Goal: Information Seeking & Learning: Learn about a topic

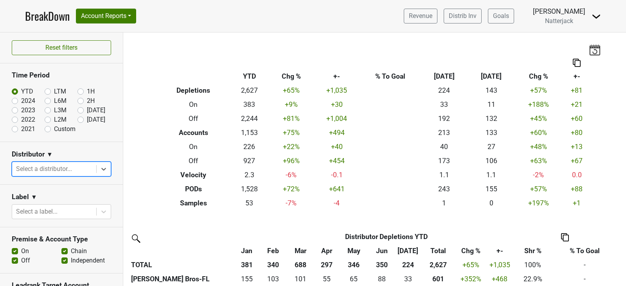
scroll to position [170, 0]
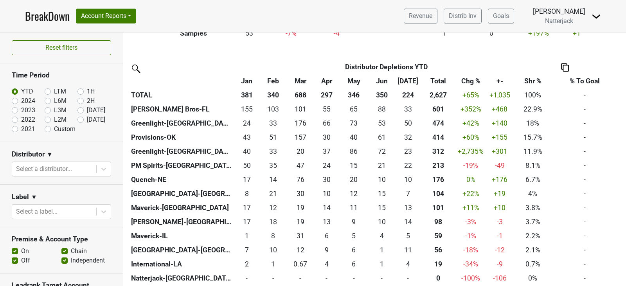
click at [21, 260] on label "Off" at bounding box center [25, 260] width 9 height 9
click at [15, 260] on input "Off" at bounding box center [15, 260] width 6 height 8
checkbox input "false"
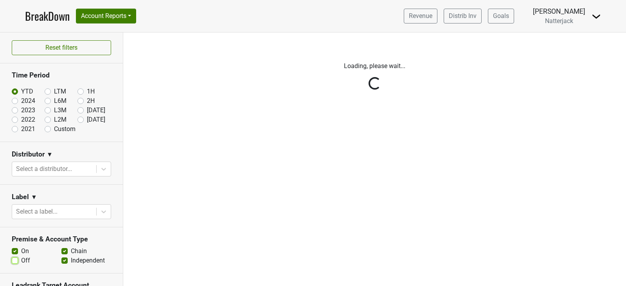
scroll to position [0, 0]
click at [62, 252] on div "Reset filters Time Period YTD LTM 1H 2024 L6M 2H 2023 L3M Jul '25 2022 L2M Aug …" at bounding box center [313, 159] width 626 height 254
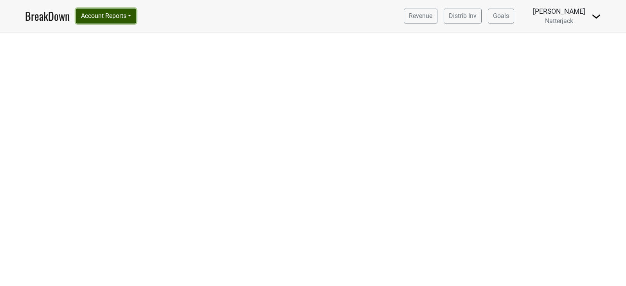
click at [136, 20] on button "Account Reports" at bounding box center [106, 16] width 60 height 15
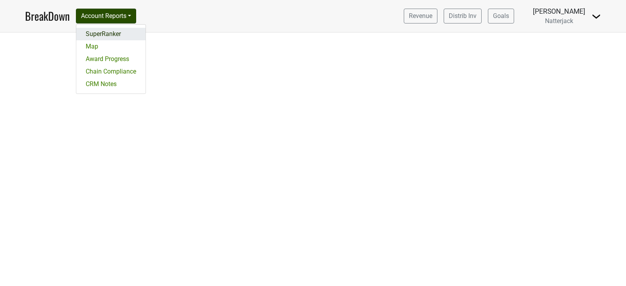
click at [125, 36] on link "SuperRanker" at bounding box center [110, 34] width 69 height 13
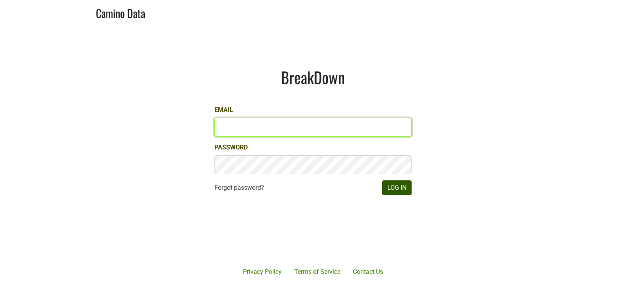
type input "aar@natterjack.com"
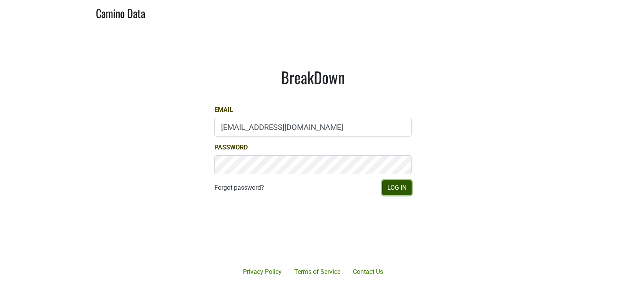
click at [391, 190] on button "Log In" at bounding box center [397, 187] width 29 height 15
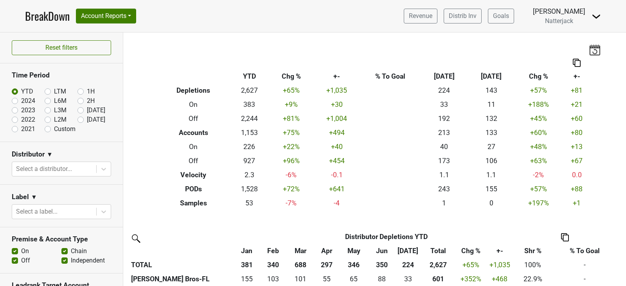
click at [71, 251] on label "Chain" at bounding box center [79, 251] width 16 height 9
click at [62, 251] on input "Chain" at bounding box center [64, 251] width 6 height 8
checkbox input "false"
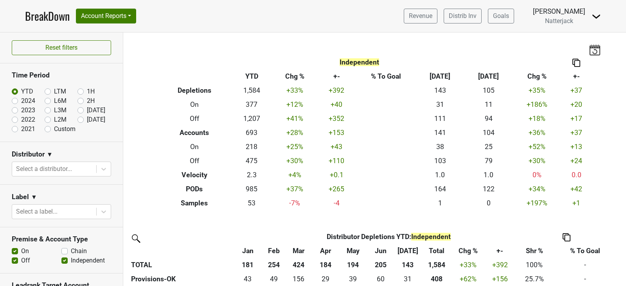
click at [21, 260] on label "Off" at bounding box center [25, 260] width 9 height 9
click at [15, 260] on input "Off" at bounding box center [15, 260] width 6 height 8
checkbox input "false"
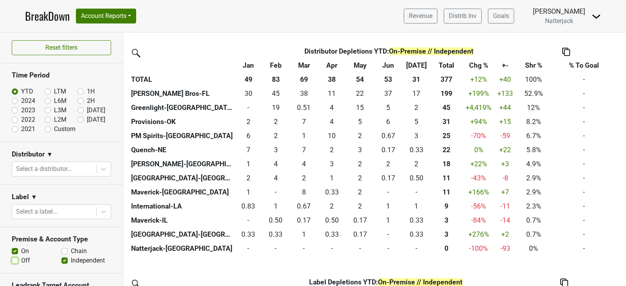
scroll to position [187, 0]
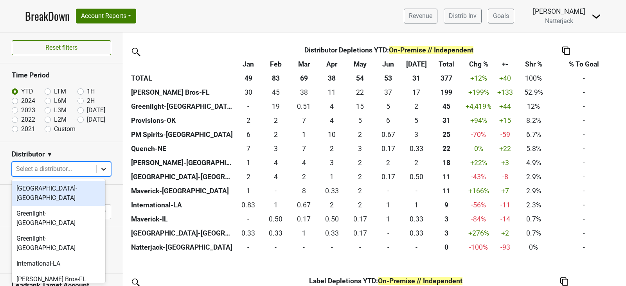
click at [97, 169] on div at bounding box center [104, 169] width 14 height 14
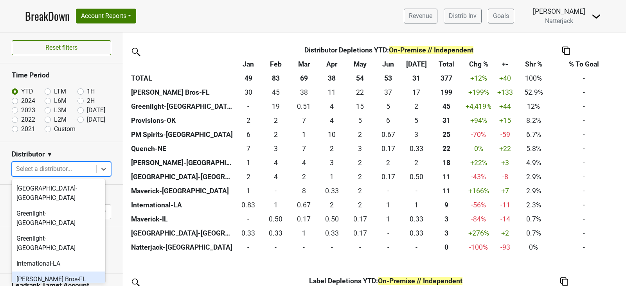
click at [75, 272] on div "[PERSON_NAME] Bros-FL" at bounding box center [59, 280] width 94 height 16
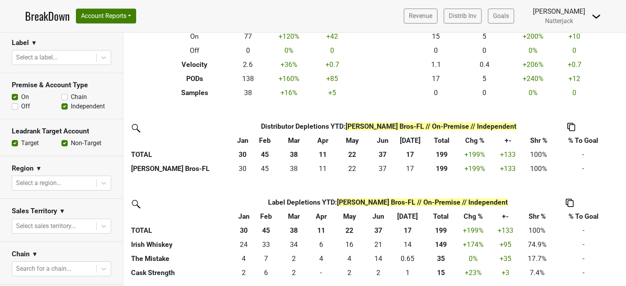
scroll to position [0, 0]
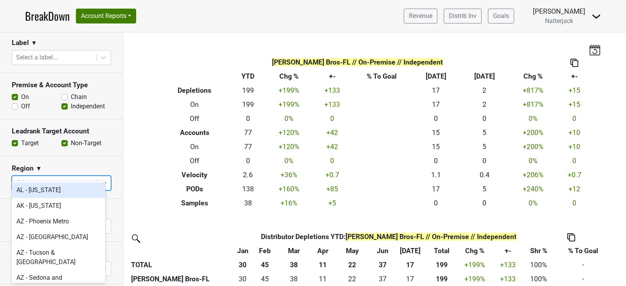
click at [103, 176] on div at bounding box center [104, 183] width 14 height 14
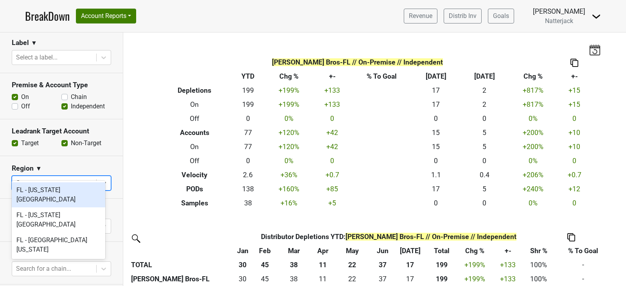
type input "flo"
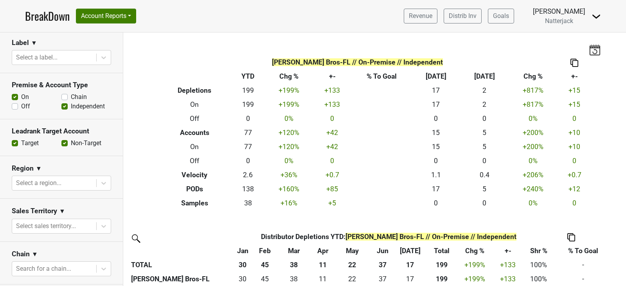
click at [103, 156] on section "Region ▼ Select a region..." at bounding box center [61, 177] width 123 height 43
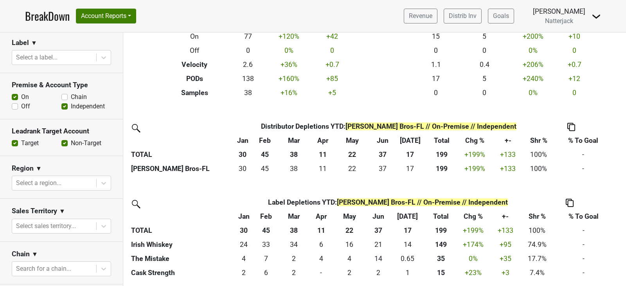
scroll to position [331, 0]
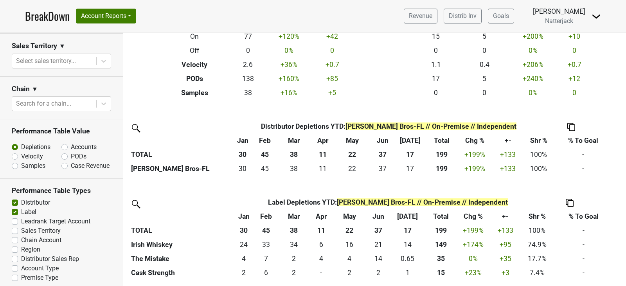
click at [71, 143] on label "Accounts" at bounding box center [84, 147] width 26 height 9
click at [62, 143] on input "Accounts" at bounding box center [84, 147] width 47 height 8
radio input "true"
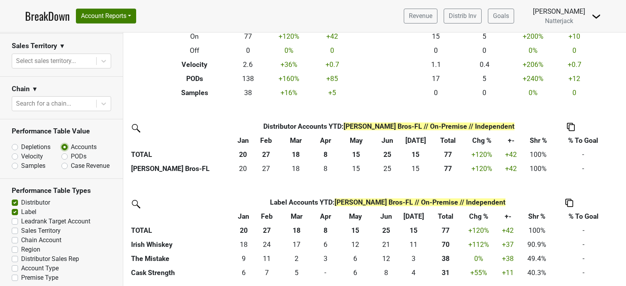
scroll to position [0, 0]
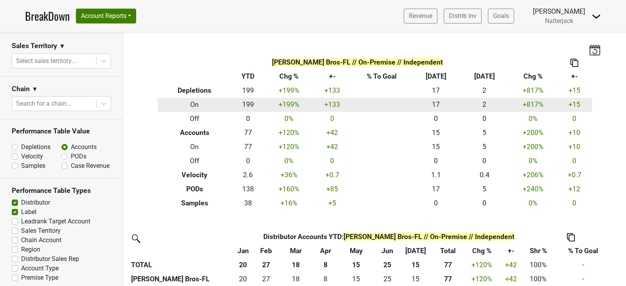
click at [234, 105] on td "199" at bounding box center [248, 105] width 33 height 14
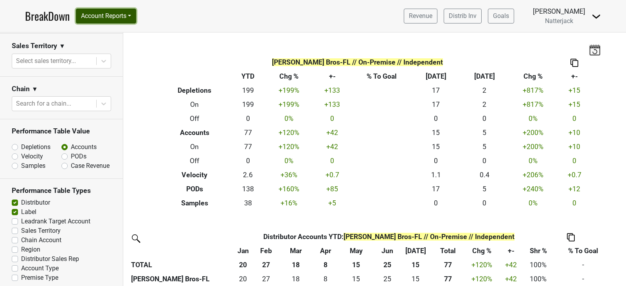
click at [135, 18] on button "Account Reports" at bounding box center [106, 16] width 60 height 15
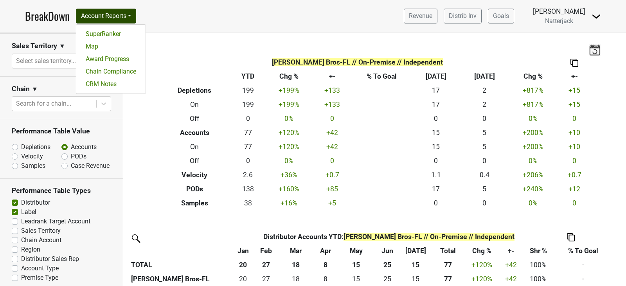
click at [203, 33] on div "Johnson Bros-FL // On-Premise // Independent Breakdown Type YTD Chg % +- % To G…" at bounding box center [375, 121] width 446 height 178
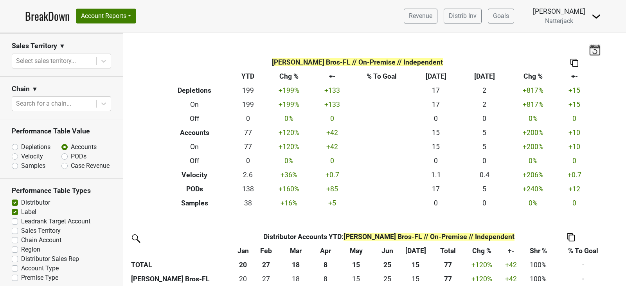
scroll to position [109, 0]
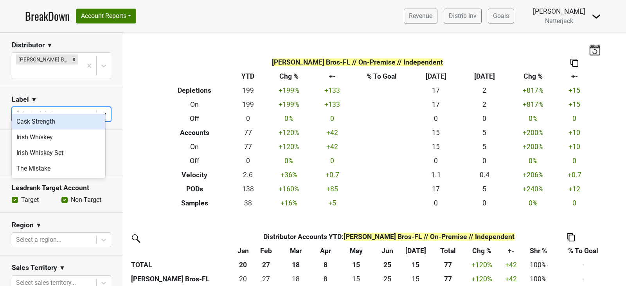
click at [100, 110] on icon at bounding box center [104, 114] width 8 height 8
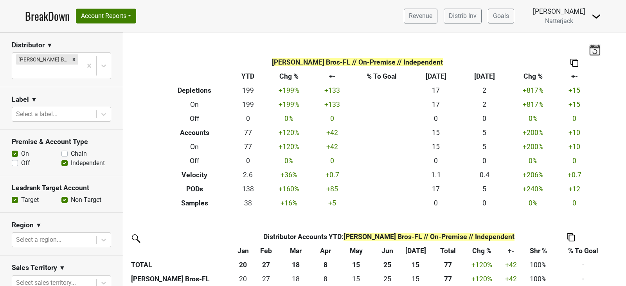
click at [97, 87] on section "Label ▼ Select a label..." at bounding box center [61, 108] width 123 height 43
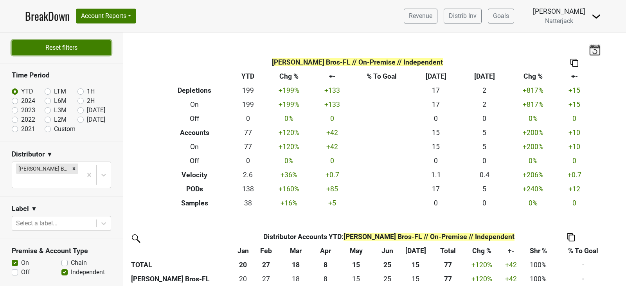
click at [65, 52] on button "Reset filters" at bounding box center [61, 47] width 99 height 15
checkbox input "true"
radio input "true"
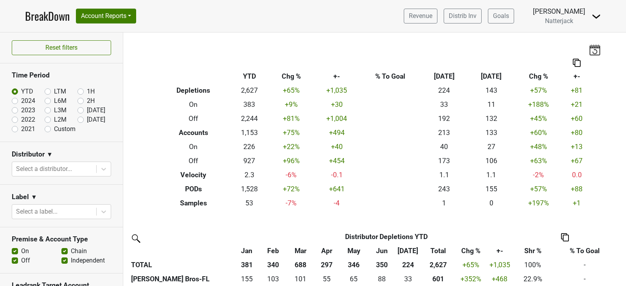
click at [71, 248] on label "Chain" at bounding box center [79, 251] width 16 height 9
click at [64, 248] on input "Chain" at bounding box center [64, 251] width 6 height 8
checkbox input "false"
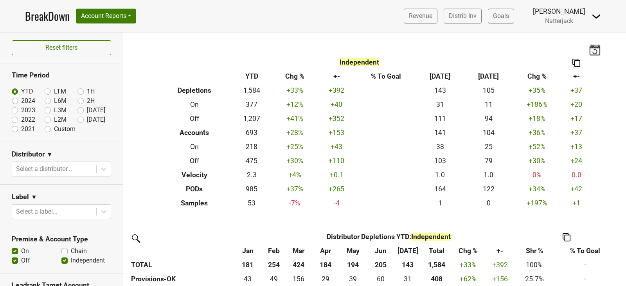
click at [21, 260] on label "Off" at bounding box center [25, 260] width 9 height 9
click at [15, 260] on input "Off" at bounding box center [15, 260] width 6 height 8
checkbox input "false"
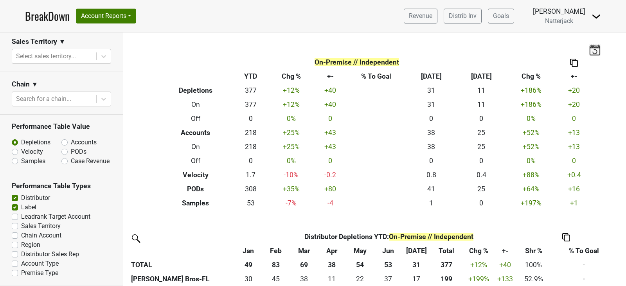
scroll to position [331, 0]
click at [71, 138] on label "Accounts" at bounding box center [84, 142] width 26 height 9
click at [64, 138] on input "Accounts" at bounding box center [84, 142] width 47 height 8
radio input "true"
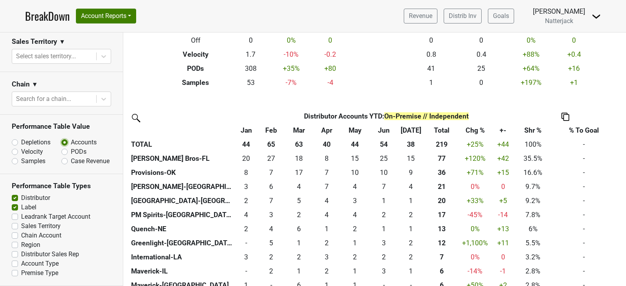
scroll to position [164, 0]
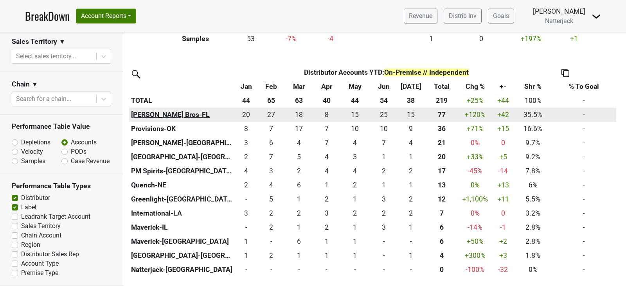
click at [156, 115] on th "Johnson Bros-FL" at bounding box center [181, 115] width 105 height 14
click at [175, 116] on th "Johnson Bros-FL" at bounding box center [181, 115] width 105 height 14
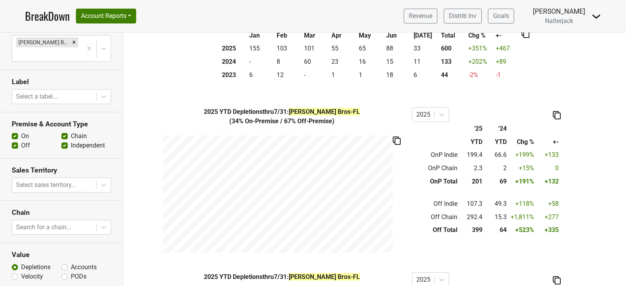
scroll to position [126, 0]
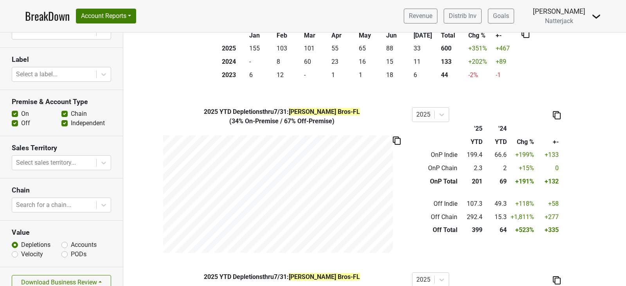
click at [71, 240] on label "Accounts" at bounding box center [84, 244] width 26 height 9
click at [62, 240] on input "Accounts" at bounding box center [64, 244] width 6 height 8
radio input "true"
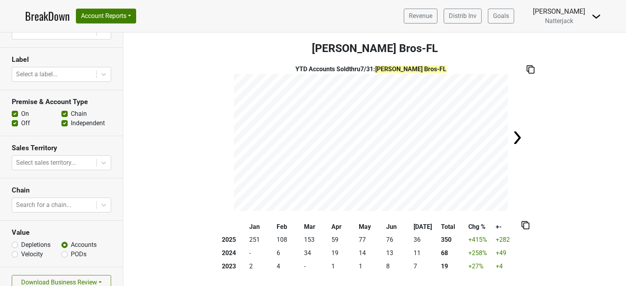
click at [355, 72] on div "YTD Accounts Sold thru 7/31 : Johnson Bros-FL" at bounding box center [371, 69] width 274 height 9
click at [71, 109] on label "Chain" at bounding box center [79, 113] width 16 height 9
click at [63, 109] on input "Chain" at bounding box center [64, 113] width 6 height 8
checkbox input "false"
click at [21, 119] on label "Off" at bounding box center [25, 123] width 9 height 9
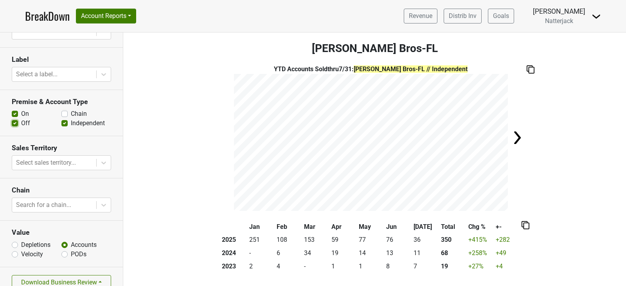
click at [15, 119] on input "Off" at bounding box center [15, 123] width 6 height 8
checkbox input "false"
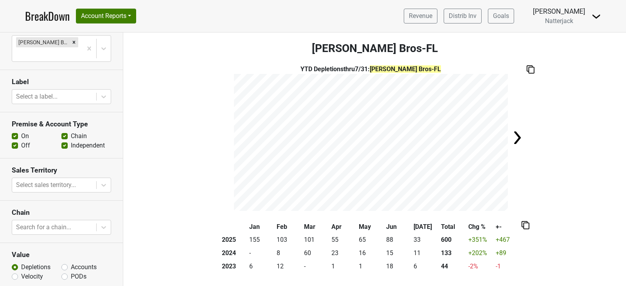
scroll to position [126, 0]
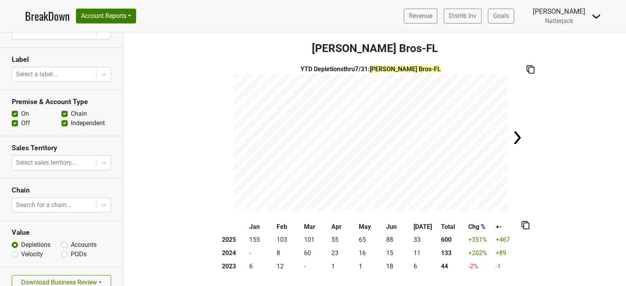
click at [71, 240] on label "Accounts" at bounding box center [84, 244] width 26 height 9
click at [61, 240] on input "Accounts" at bounding box center [64, 244] width 6 height 8
radio input "true"
click at [65, 109] on div "Chain" at bounding box center [86, 113] width 50 height 9
click at [71, 109] on label "Chain" at bounding box center [79, 113] width 16 height 9
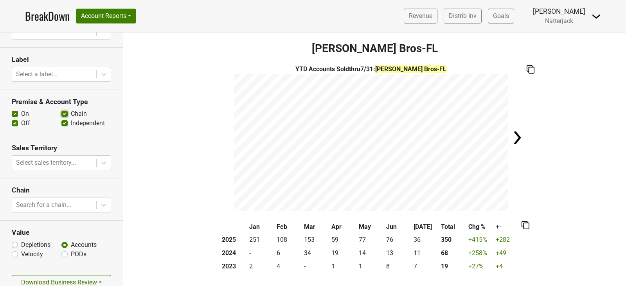
click at [63, 109] on input "Chain" at bounding box center [64, 113] width 6 height 8
checkbox input "false"
click at [21, 119] on label "Off" at bounding box center [25, 123] width 9 height 9
click at [16, 119] on input "Off" at bounding box center [15, 123] width 6 height 8
checkbox input "false"
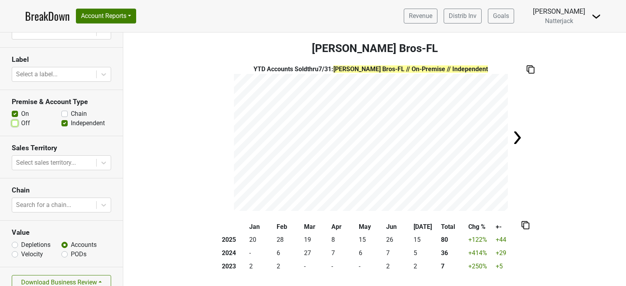
scroll to position [394, 0]
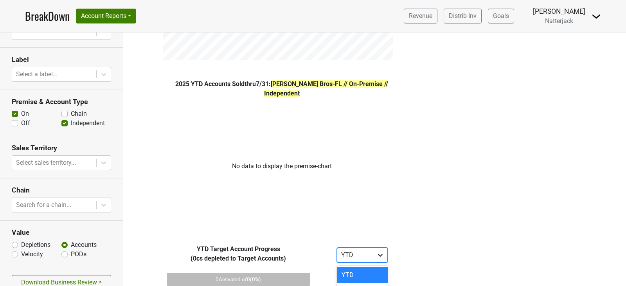
click at [377, 251] on icon at bounding box center [381, 255] width 8 height 8
click at [370, 267] on div "YTD" at bounding box center [362, 275] width 51 height 16
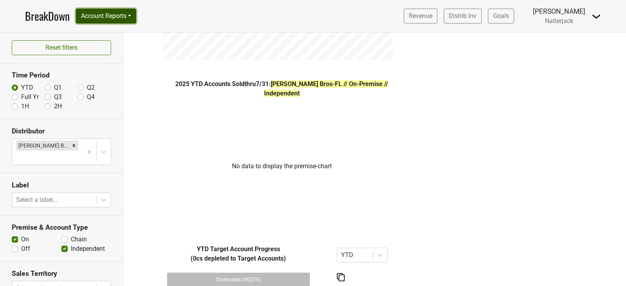
click at [136, 17] on button "Account Reports" at bounding box center [106, 16] width 60 height 15
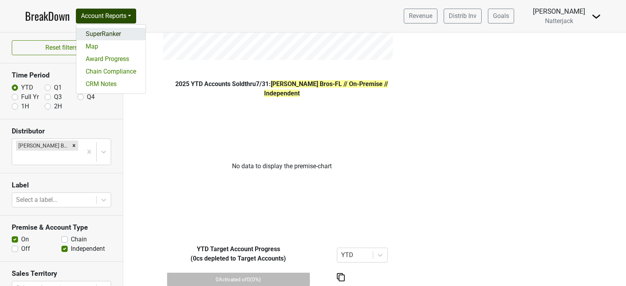
click at [121, 33] on link "SuperRanker" at bounding box center [110, 34] width 69 height 13
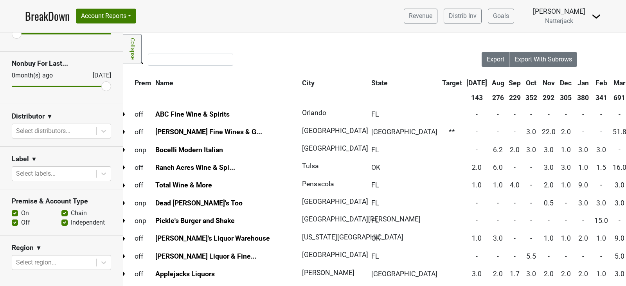
scroll to position [67, 0]
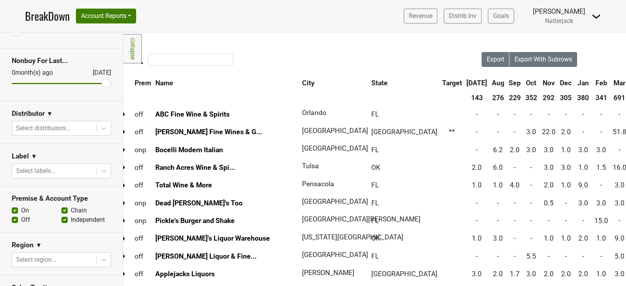
click at [21, 217] on label "Off" at bounding box center [25, 219] width 9 height 9
click at [16, 217] on input "Off" at bounding box center [15, 219] width 6 height 8
checkbox input "false"
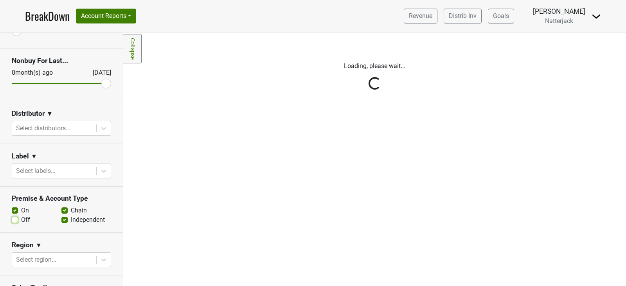
scroll to position [0, 0]
click at [63, 208] on div "Reset filters Purchased Within Last... [DATE] [DATE] Nonbuy For Last... [DATE] …" at bounding box center [61, 159] width 123 height 254
click at [60, 209] on div "Reset filters Purchased Within Last... [DATE] [DATE] Nonbuy For Last... [DATE] …" at bounding box center [61, 159] width 123 height 254
click at [63, 210] on div "Reset filters Purchased Within Last... [DATE] [DATE] Nonbuy For Last... [DATE] …" at bounding box center [61, 159] width 123 height 254
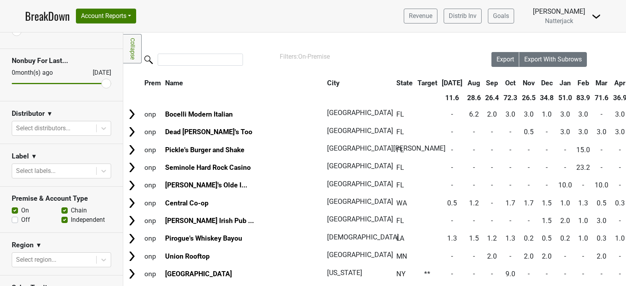
click at [71, 210] on label "Chain" at bounding box center [79, 210] width 16 height 9
click at [63, 210] on input "Chain" at bounding box center [64, 210] width 6 height 8
checkbox input "false"
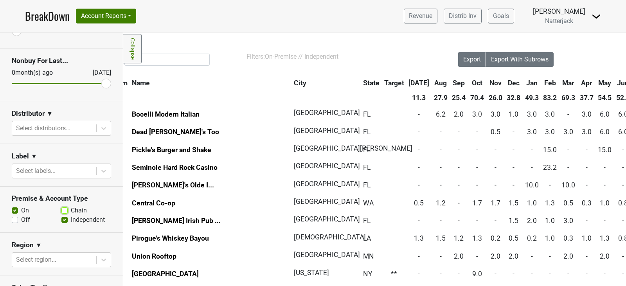
scroll to position [0, 32]
